Goal: Task Accomplishment & Management: Manage account settings

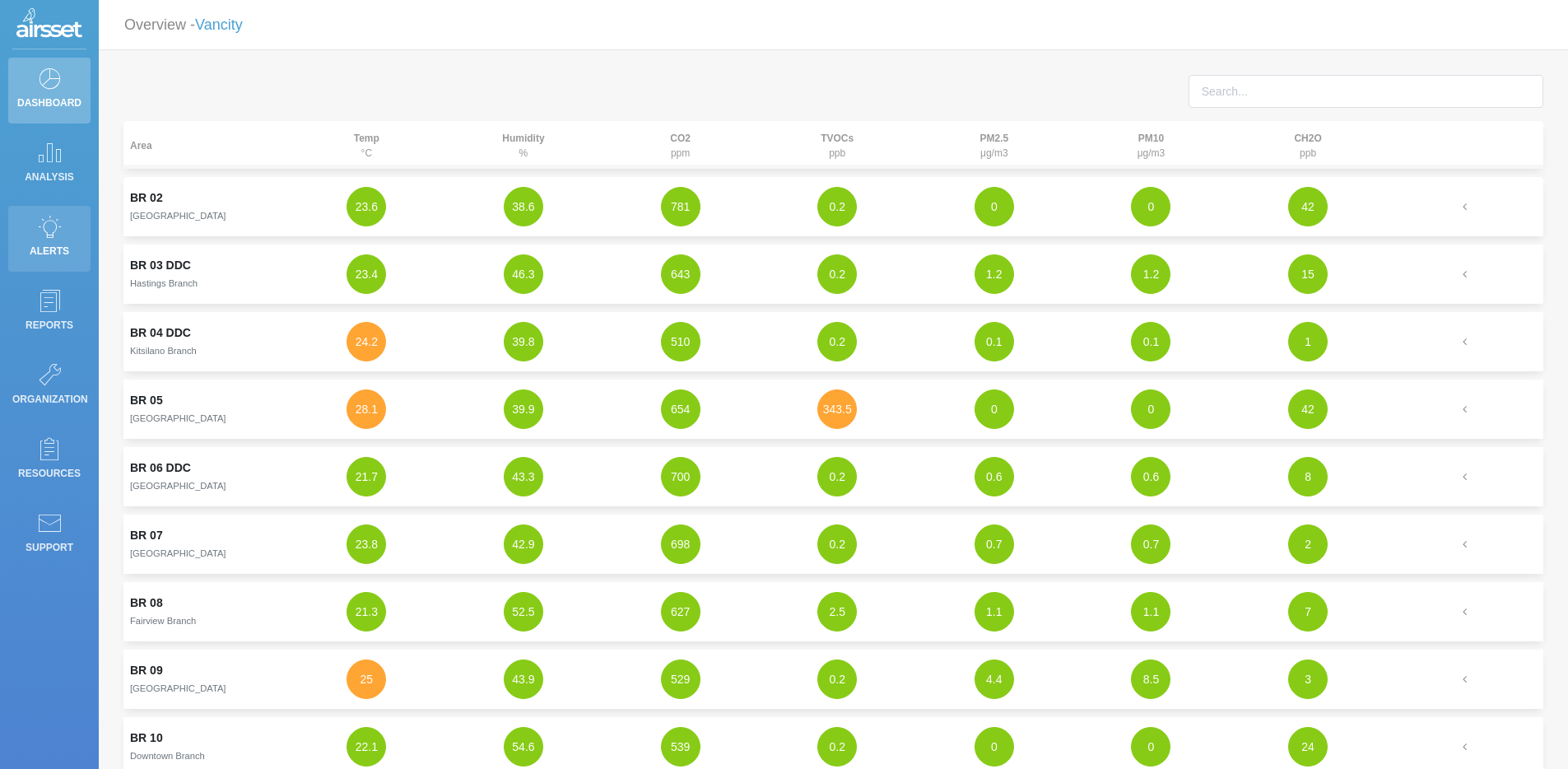
click at [42, 238] on p "Alerts" at bounding box center [49, 250] width 74 height 24
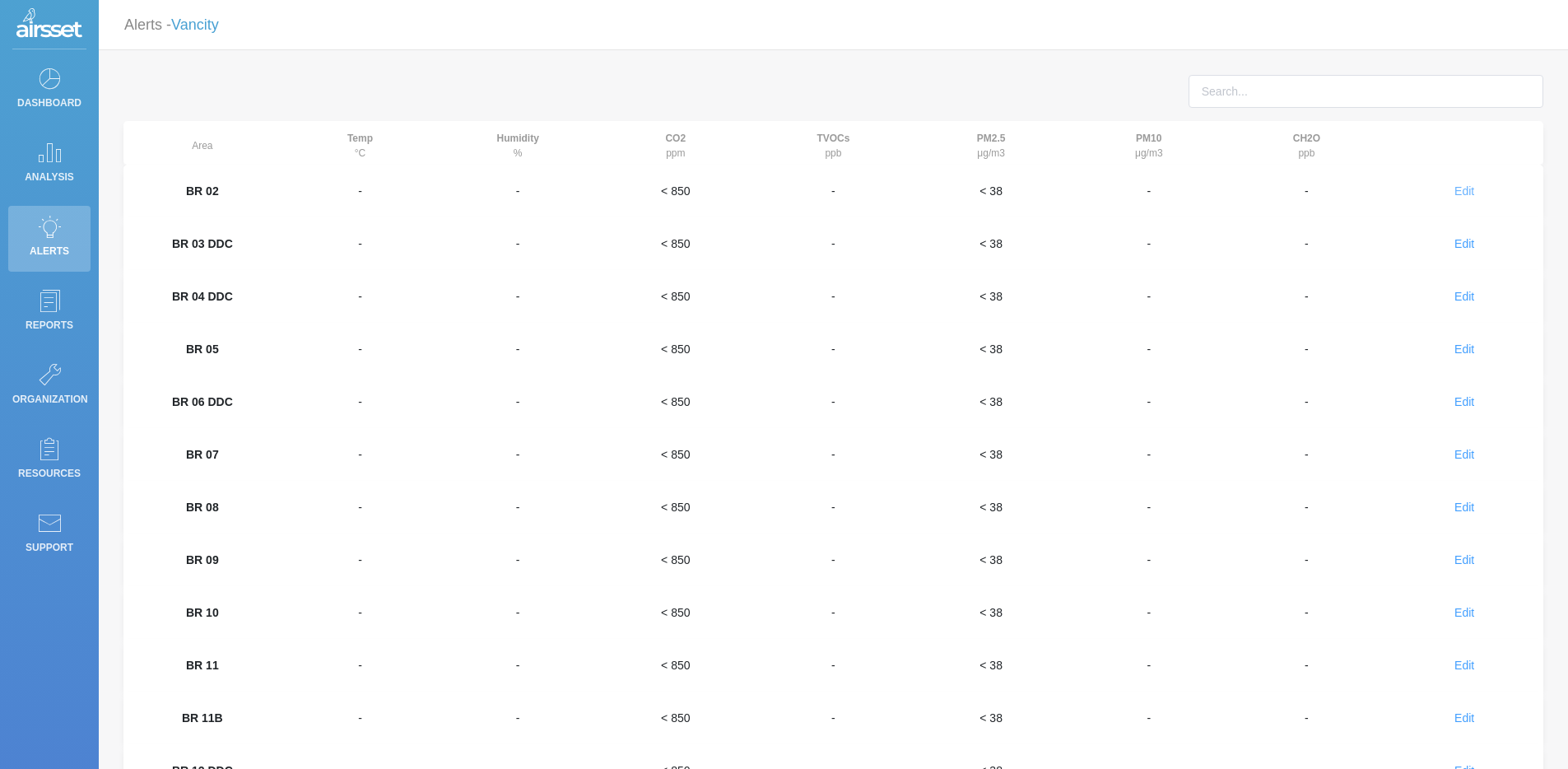
click at [1465, 184] on span "Edit" at bounding box center [1464, 191] width 20 height 13
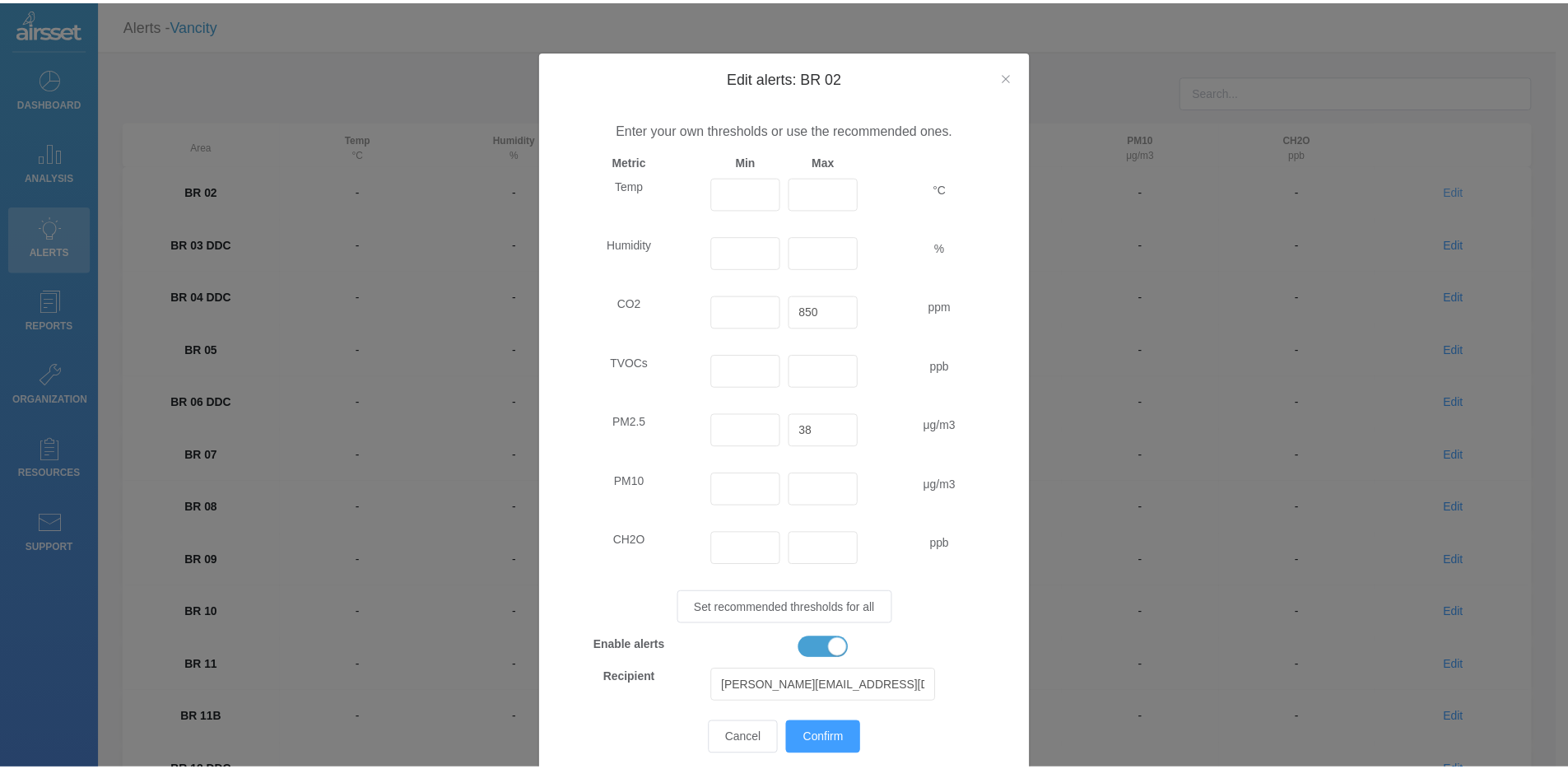
scroll to position [118, 0]
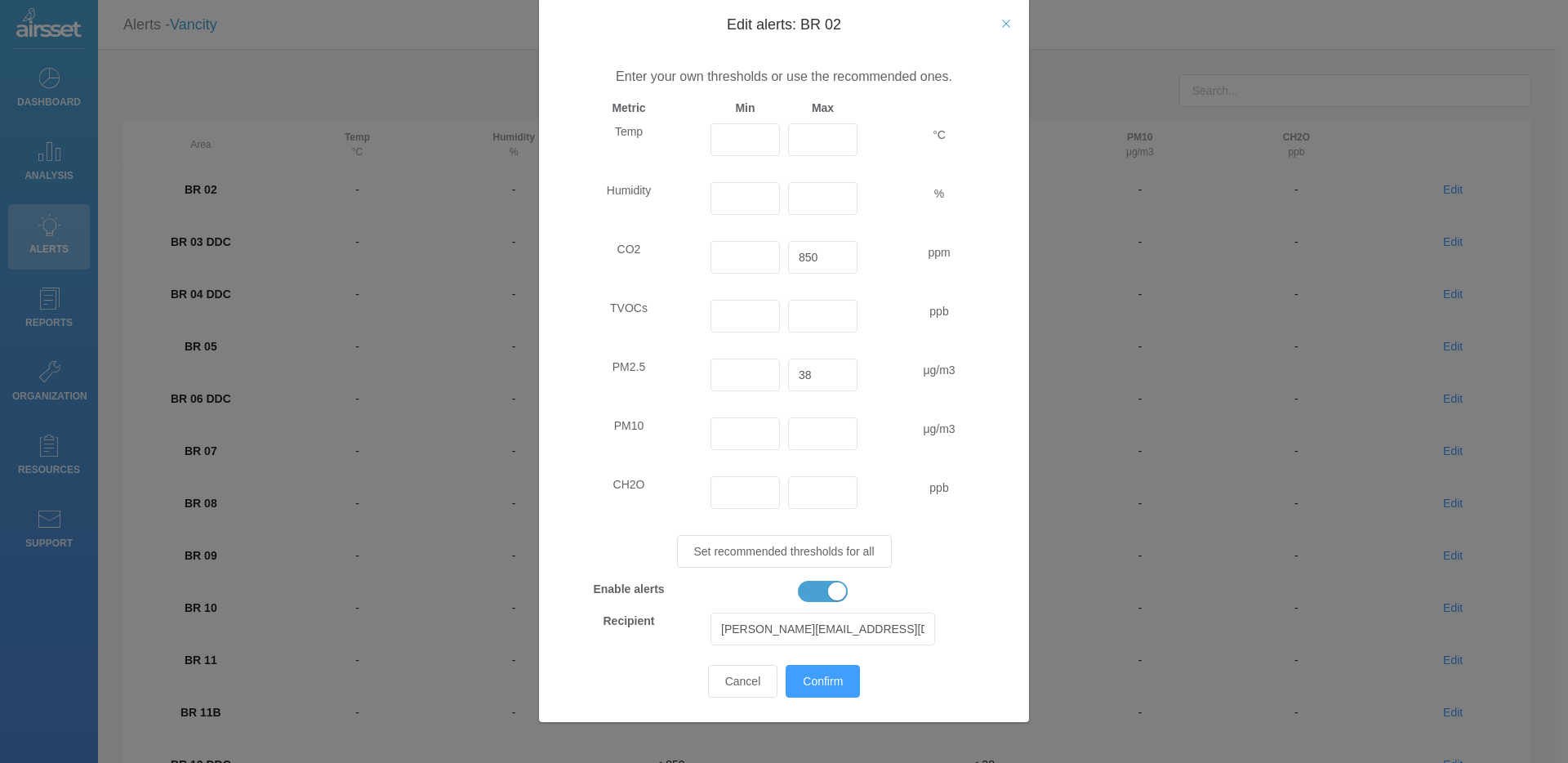
click at [999, 30] on icon "Close" at bounding box center [1005, 24] width 13 height 13
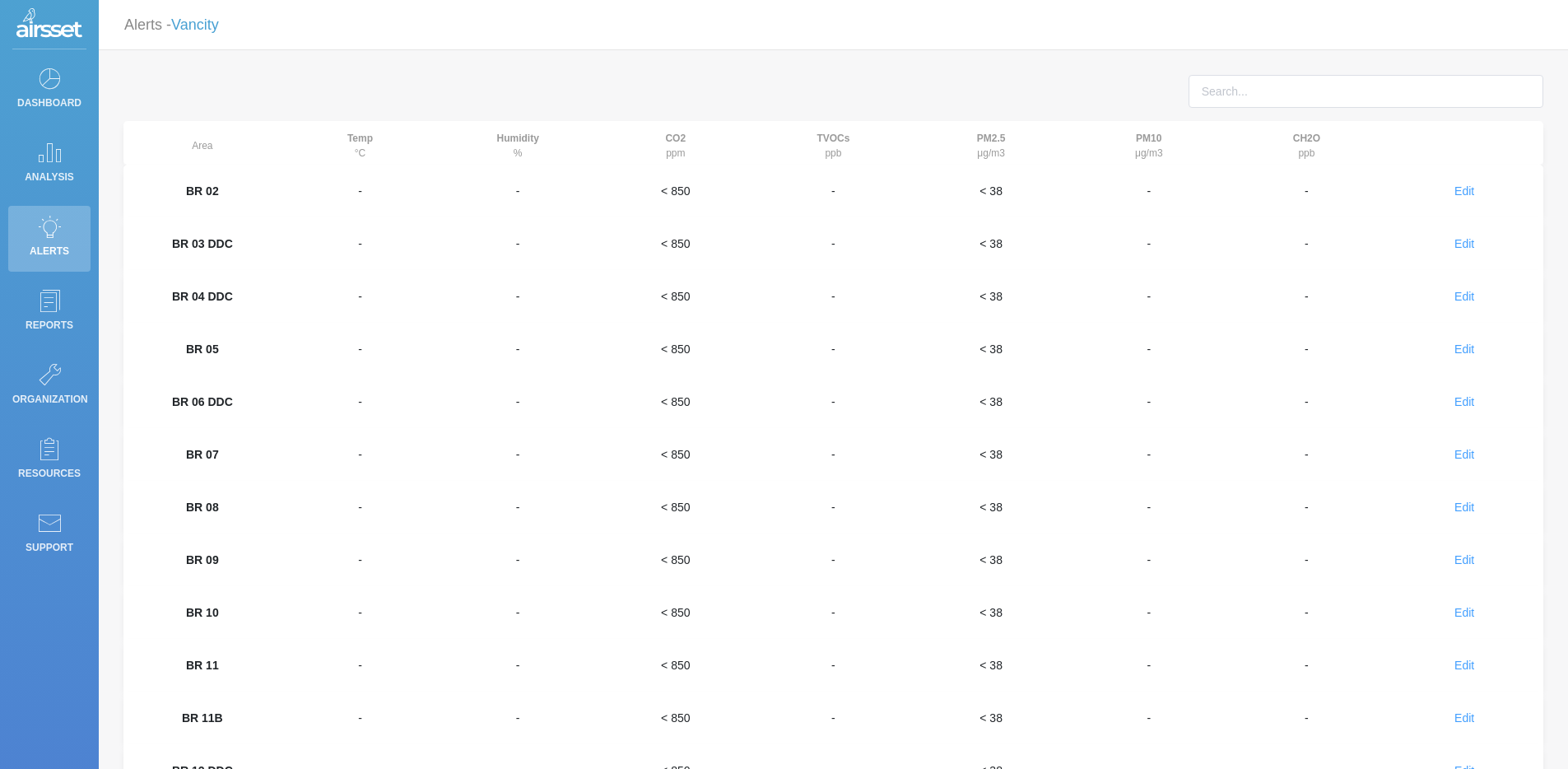
click at [225, 27] on div "Alerts - Vancity" at bounding box center [834, 24] width 1443 height 38
click at [210, 31] on link "Vancity" at bounding box center [194, 25] width 48 height 17
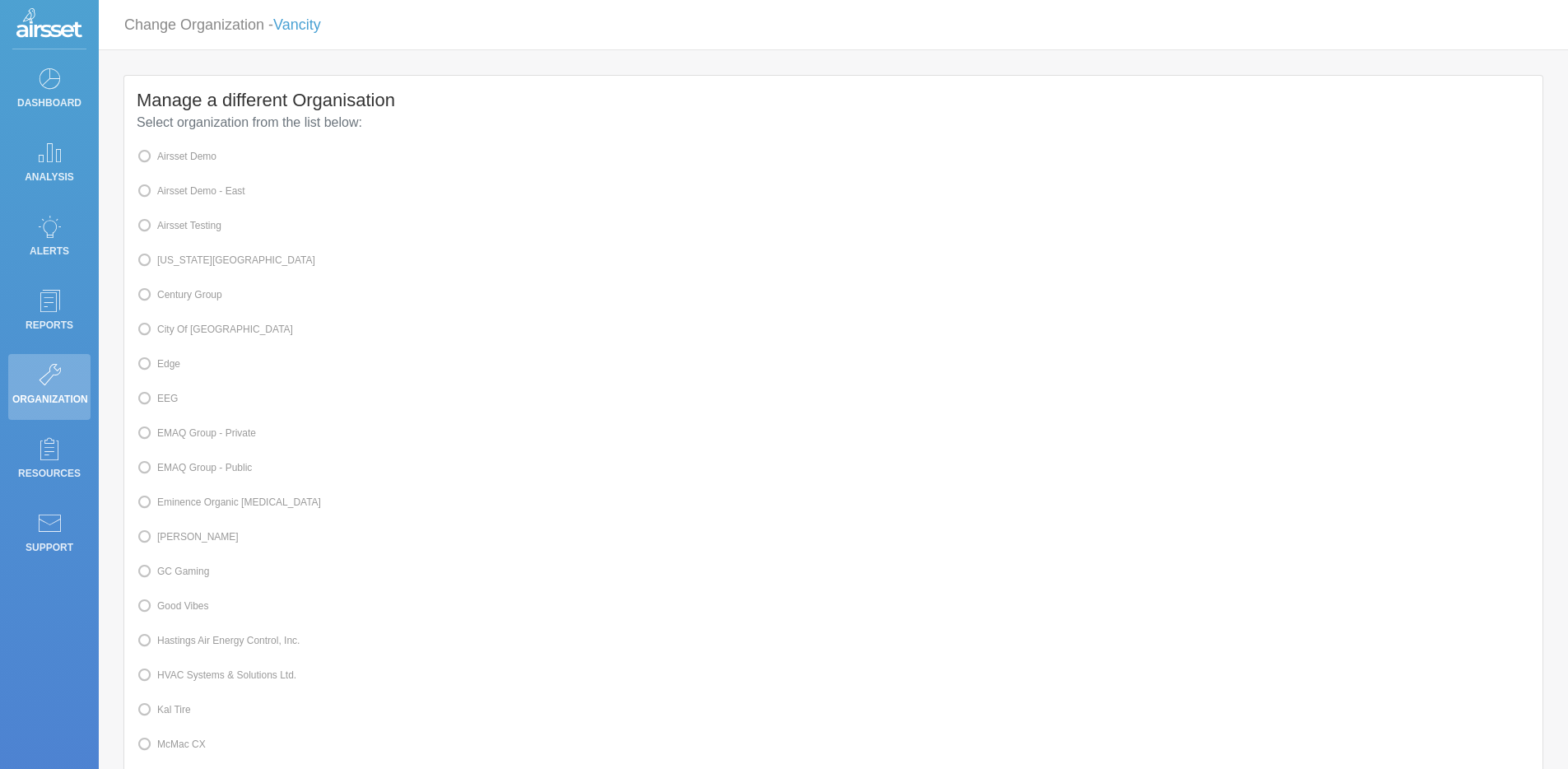
click at [184, 539] on label "[PERSON_NAME]" at bounding box center [187, 536] width 102 height 21
click at [168, 539] on input "[PERSON_NAME]" at bounding box center [162, 534] width 10 height 10
radio input "true"
radio input "false"
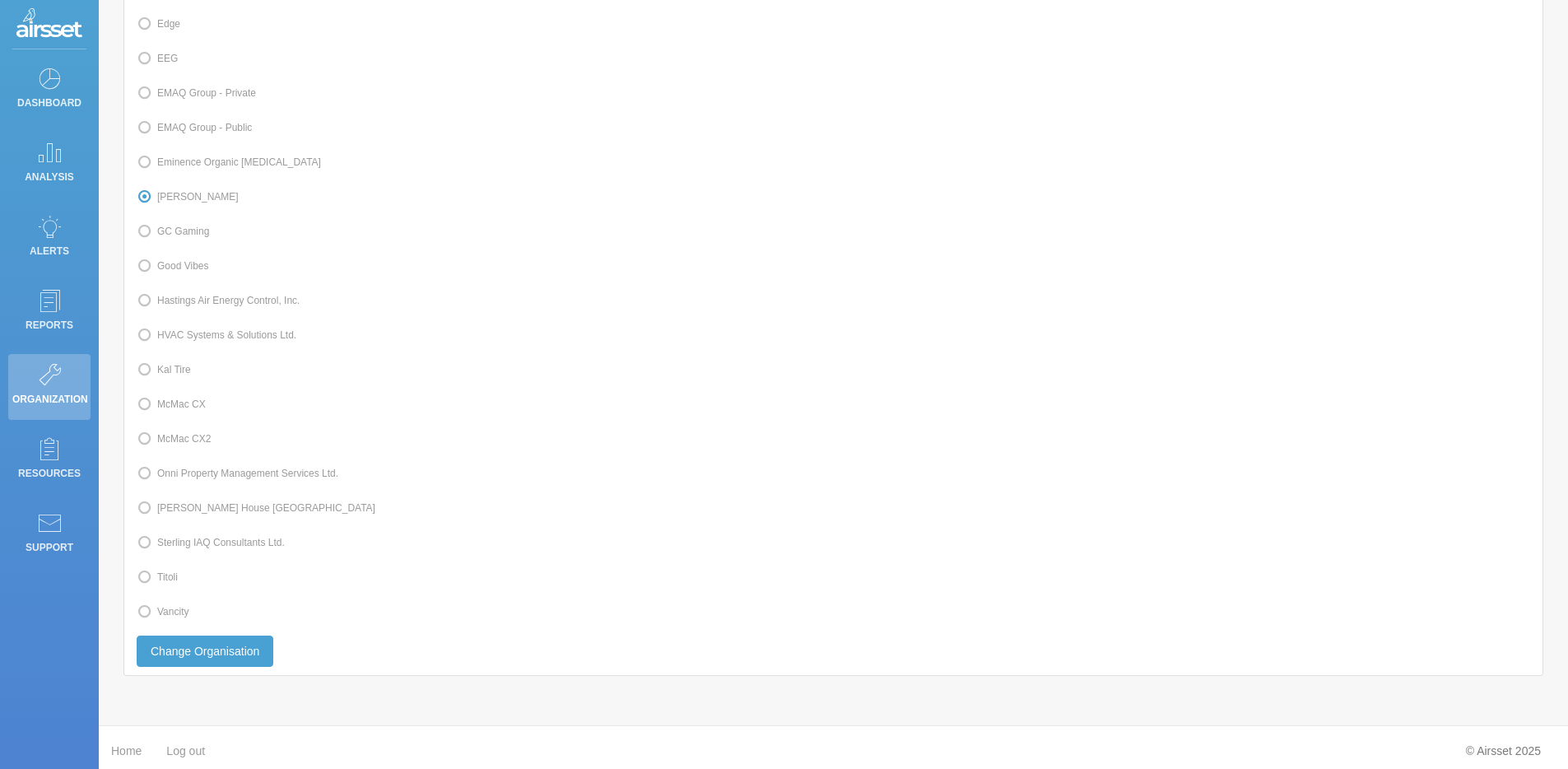
scroll to position [367, 0]
click at [194, 634] on button "Change Organisation" at bounding box center [205, 643] width 136 height 31
